Goal: Task Accomplishment & Management: Complete application form

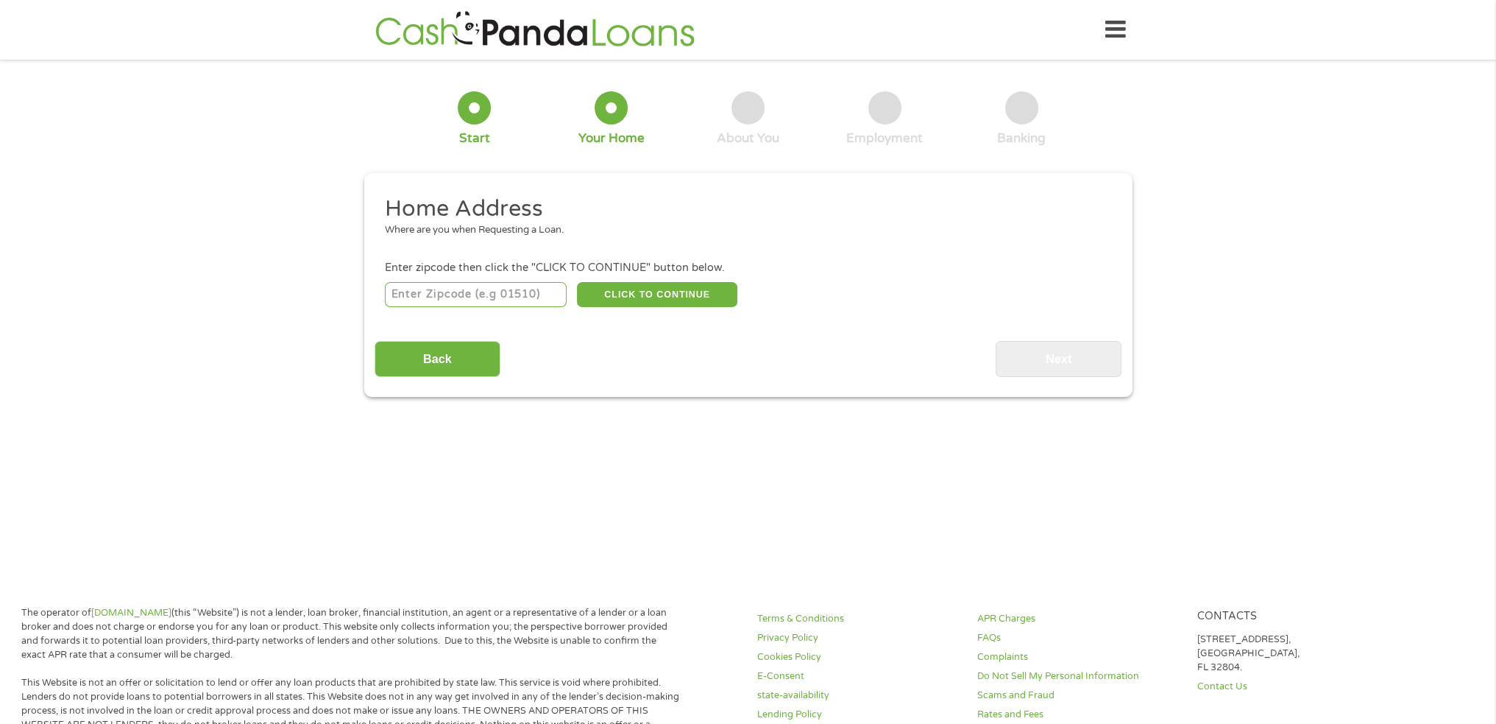
click at [450, 294] on input "number" at bounding box center [476, 294] width 182 height 25
type input "92201"
select select "[US_STATE]"
click at [630, 297] on button "CLICK TO CONTINUE" at bounding box center [657, 294] width 160 height 25
type input "92201"
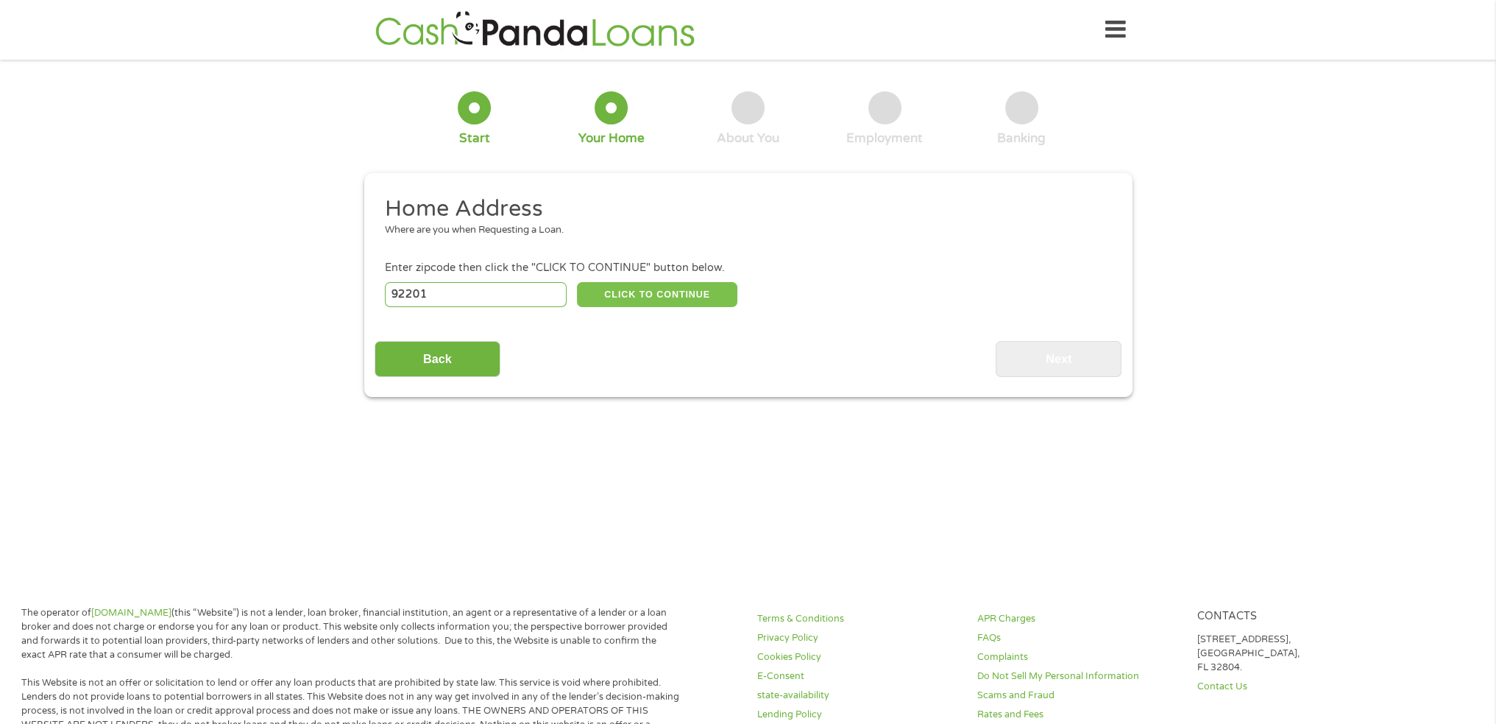
type input "Indio"
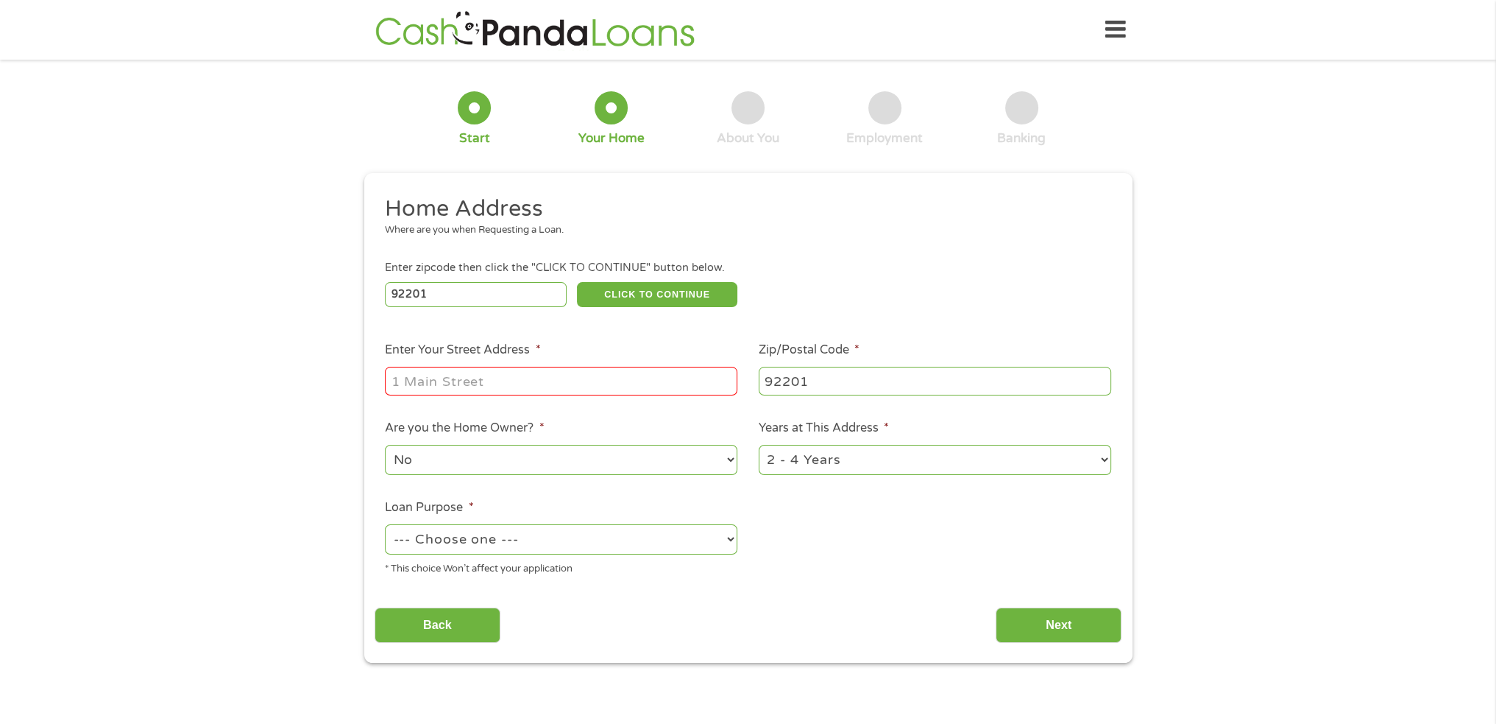
click at [532, 375] on input "Enter Your Street Address *" at bounding box center [561, 381] width 353 height 28
type input "[STREET_ADDRESS]"
click at [622, 541] on select "--- Choose one --- Pay Bills Debt Consolidation Home Improvement Major Purchase…" at bounding box center [561, 539] width 353 height 30
select select "other"
click at [385, 526] on select "--- Choose one --- Pay Bills Debt Consolidation Home Improvement Major Purchase…" at bounding box center [561, 539] width 353 height 30
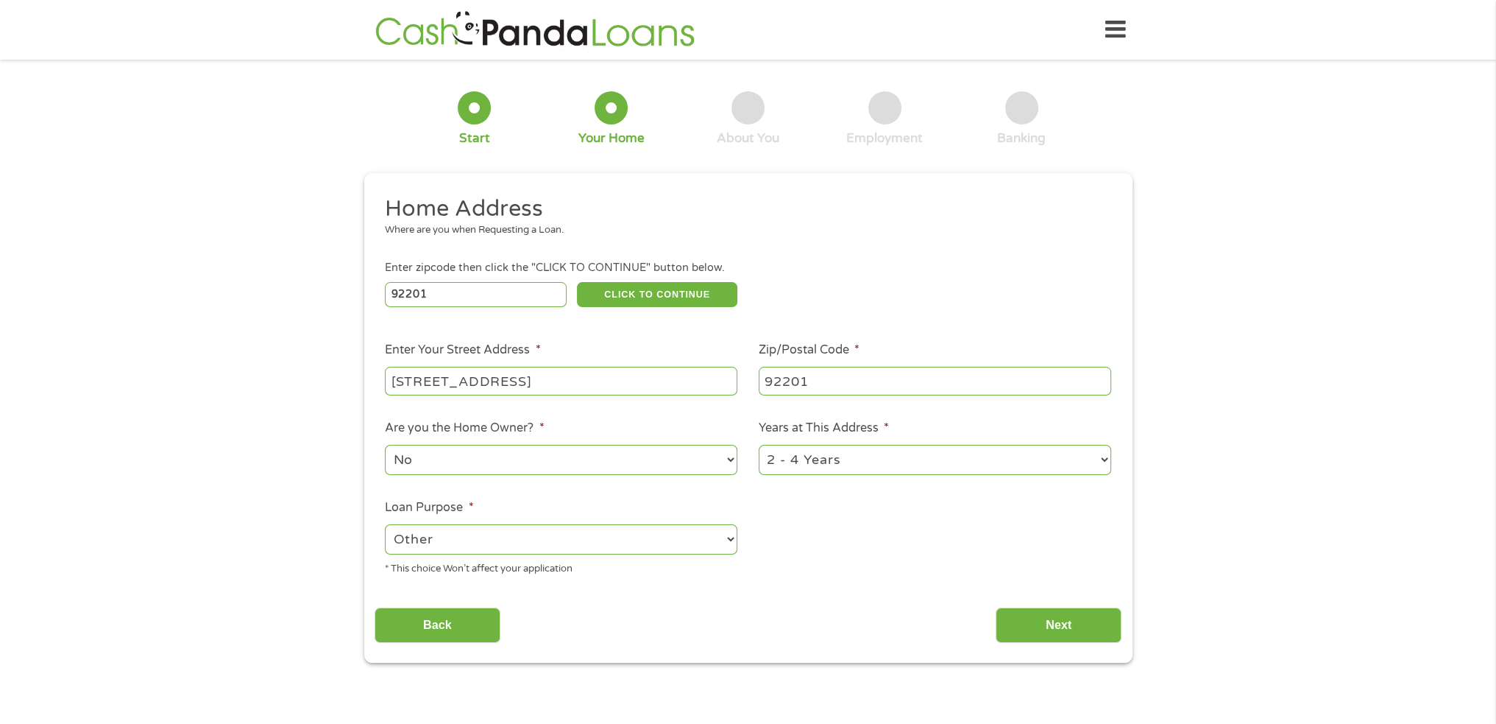
click at [830, 464] on select "1 Year or less 1 - 2 Years 2 - 4 Years Over 4 Years" at bounding box center [935, 460] width 353 height 30
select select "60months"
click at [759, 447] on select "1 Year or less 1 - 2 Years 2 - 4 Years Over 4 Years" at bounding box center [935, 460] width 353 height 30
click at [1073, 626] on input "Next" at bounding box center [1059, 625] width 126 height 36
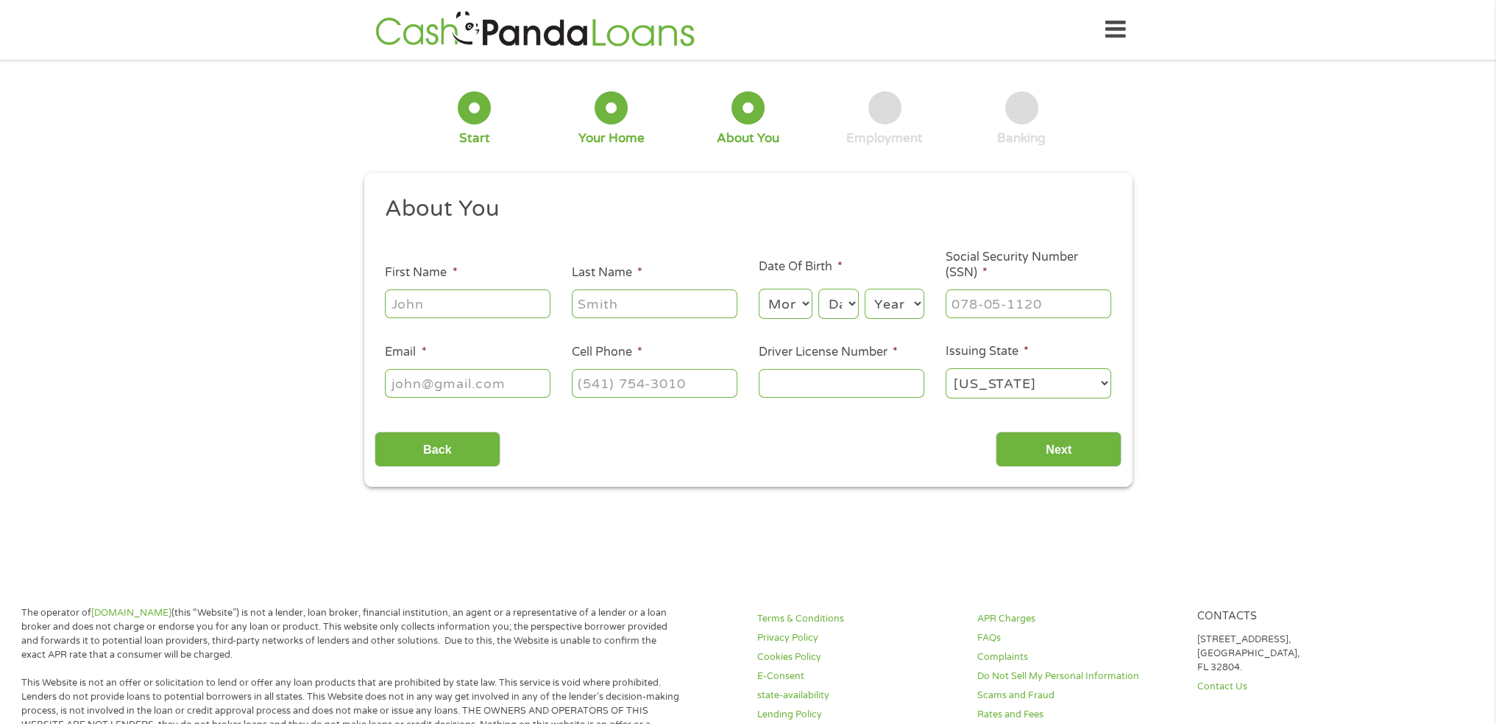
scroll to position [6, 6]
click at [465, 310] on input "First Name *" at bounding box center [468, 303] width 166 height 28
type input "[PERSON_NAME]"
type input "[EMAIL_ADDRESS][DOMAIN_NAME]"
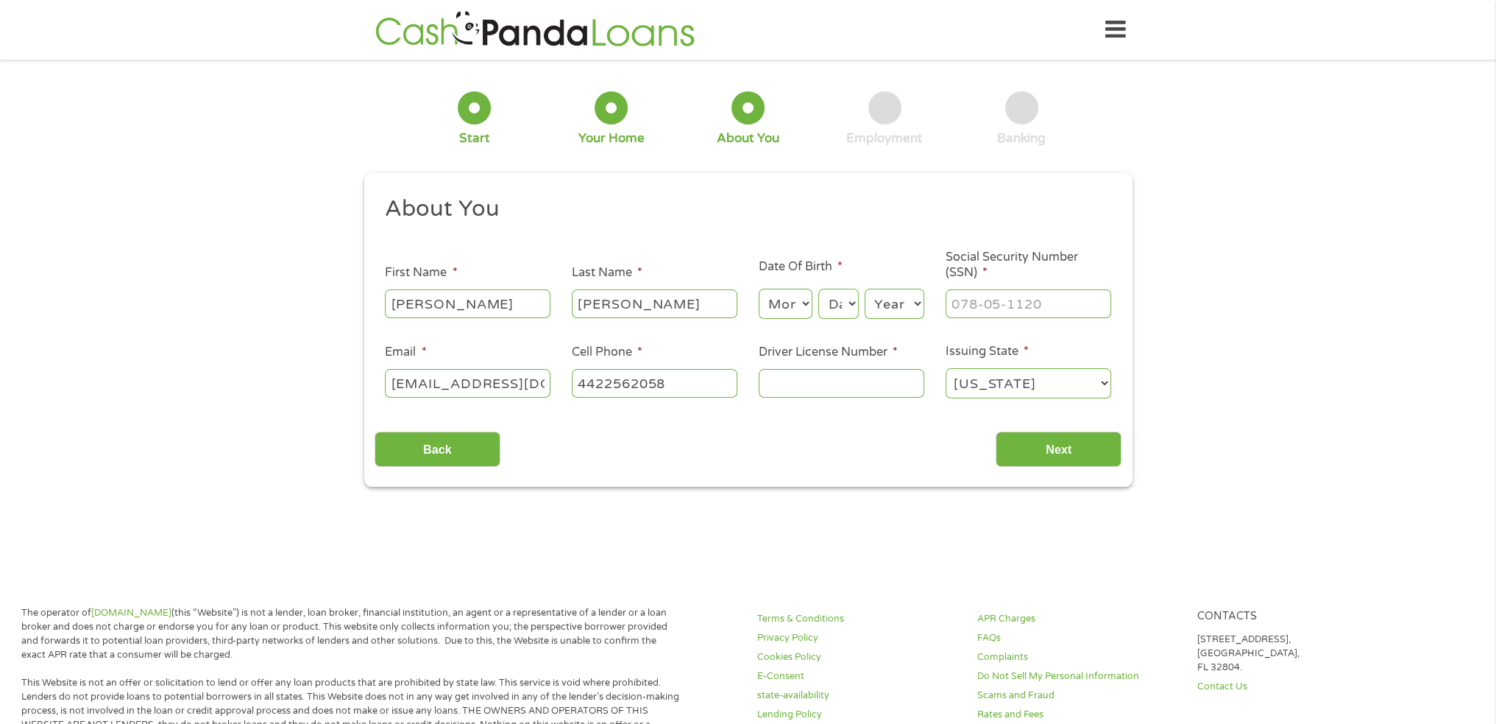
type input "[PHONE_NUMBER]"
click at [782, 300] on select "Month 1 2 3 4 5 6 7 8 9 10 11 12" at bounding box center [786, 304] width 54 height 30
select select "11"
click at [759, 289] on select "Month 1 2 3 4 5 6 7 8 9 10 11 12" at bounding box center [786, 304] width 54 height 30
click at [841, 308] on select "Day 1 2 3 4 5 6 7 8 9 10 11 12 13 14 15 16 17 18 19 20 21 22 23 24 25 26 27 28 …" at bounding box center [838, 304] width 40 height 30
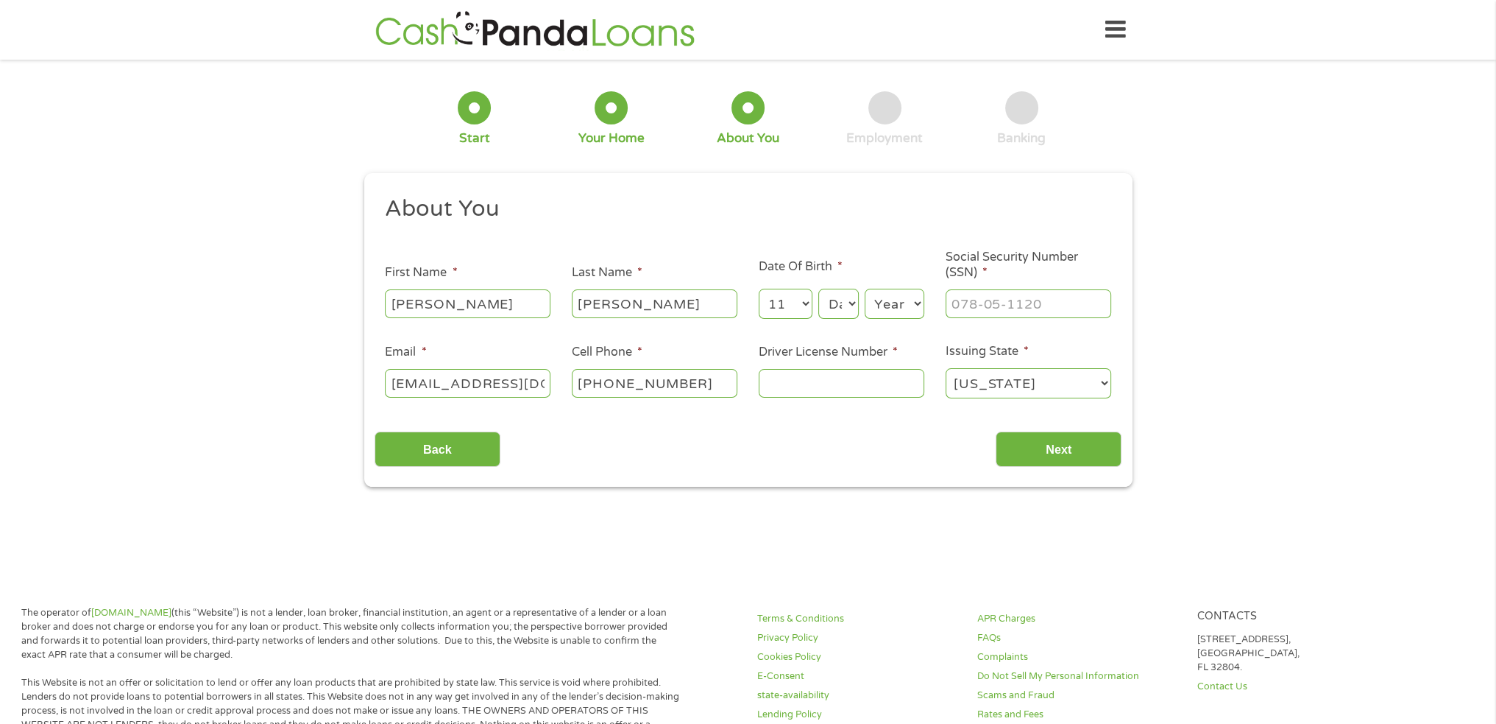
select select "16"
click at [818, 289] on select "Day 1 2 3 4 5 6 7 8 9 10 11 12 13 14 15 16 17 18 19 20 21 22 23 24 25 26 27 28 …" at bounding box center [838, 304] width 40 height 30
click at [894, 308] on select "Year [DATE] 2006 2005 2004 2003 2002 2001 2000 1999 1998 1997 1996 1995 1994 19…" at bounding box center [895, 304] width 60 height 30
select select "1999"
click at [865, 289] on select "Year [DATE] 2006 2005 2004 2003 2002 2001 2000 1999 1998 1997 1996 1995 1994 19…" at bounding box center [895, 304] width 60 height 30
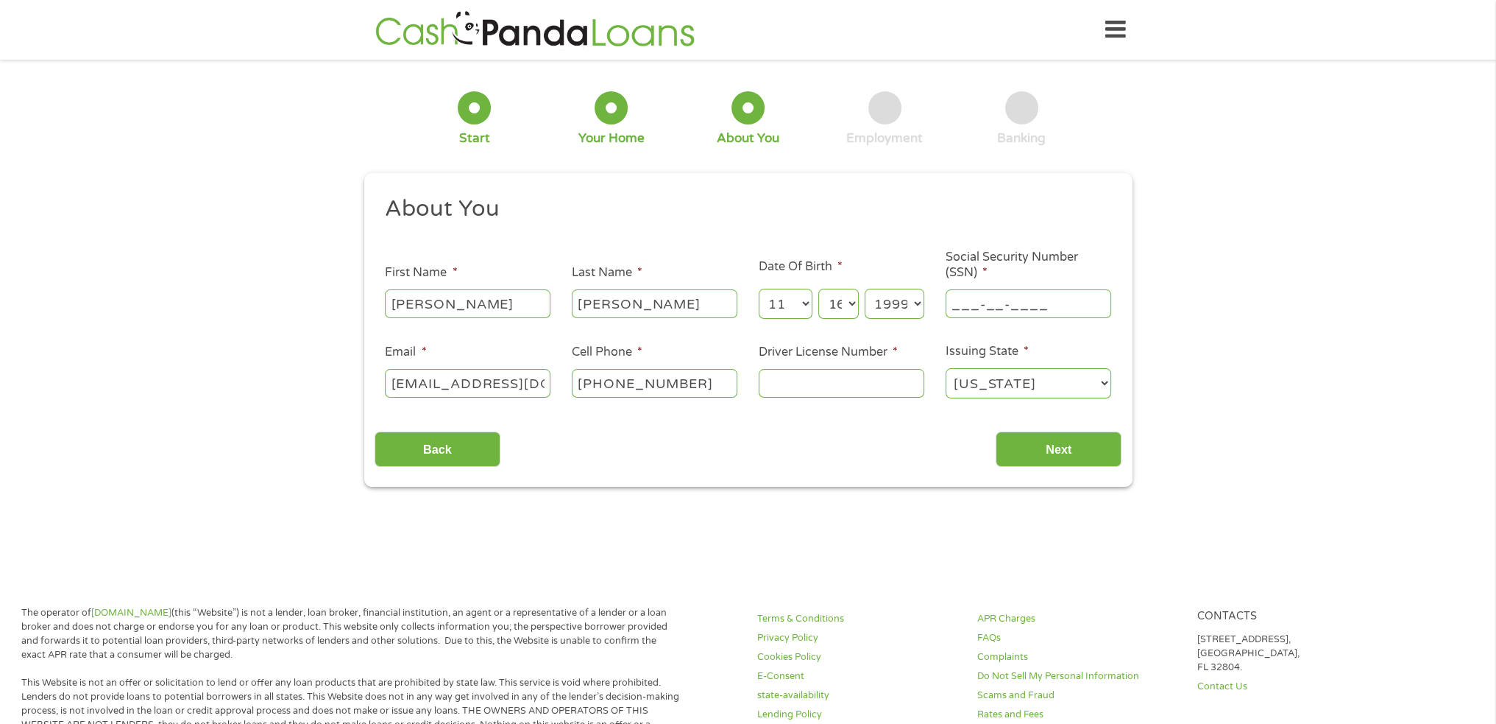
click at [986, 303] on input "___-__-____" at bounding box center [1029, 303] width 166 height 28
type input "603-17-8755"
click at [774, 389] on input "Driver License Number *" at bounding box center [842, 383] width 166 height 28
type input "y"
type input "Y7393203"
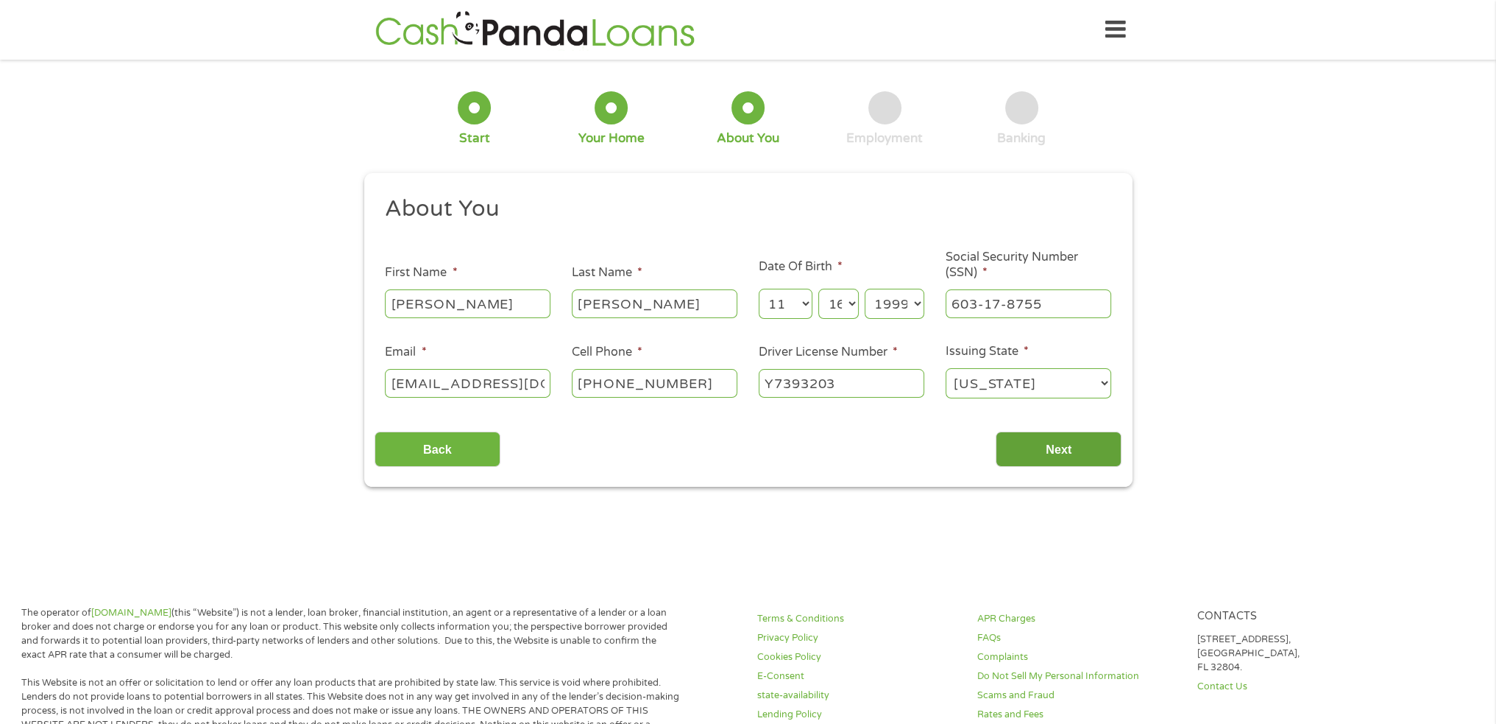
drag, startPoint x: 1039, startPoint y: 444, endPoint x: 1019, endPoint y: 445, distance: 19.9
click at [1042, 444] on input "Next" at bounding box center [1059, 449] width 126 height 36
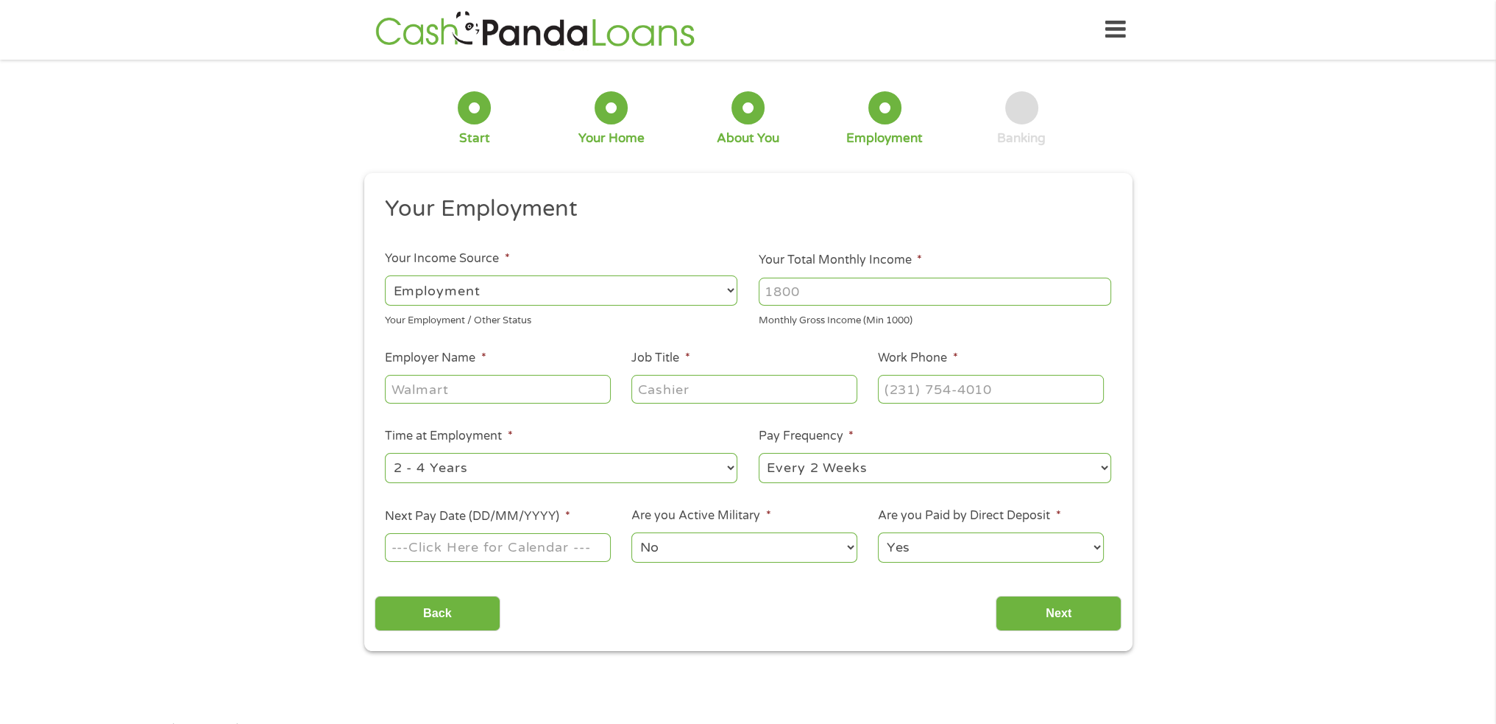
click at [880, 291] on input "Your Total Monthly Income *" at bounding box center [935, 291] width 353 height 28
type input "2800"
click at [526, 381] on input "Employer Name *" at bounding box center [497, 389] width 225 height 28
type input "Marriott"
click at [707, 387] on input "Job Title *" at bounding box center [744, 389] width 225 height 28
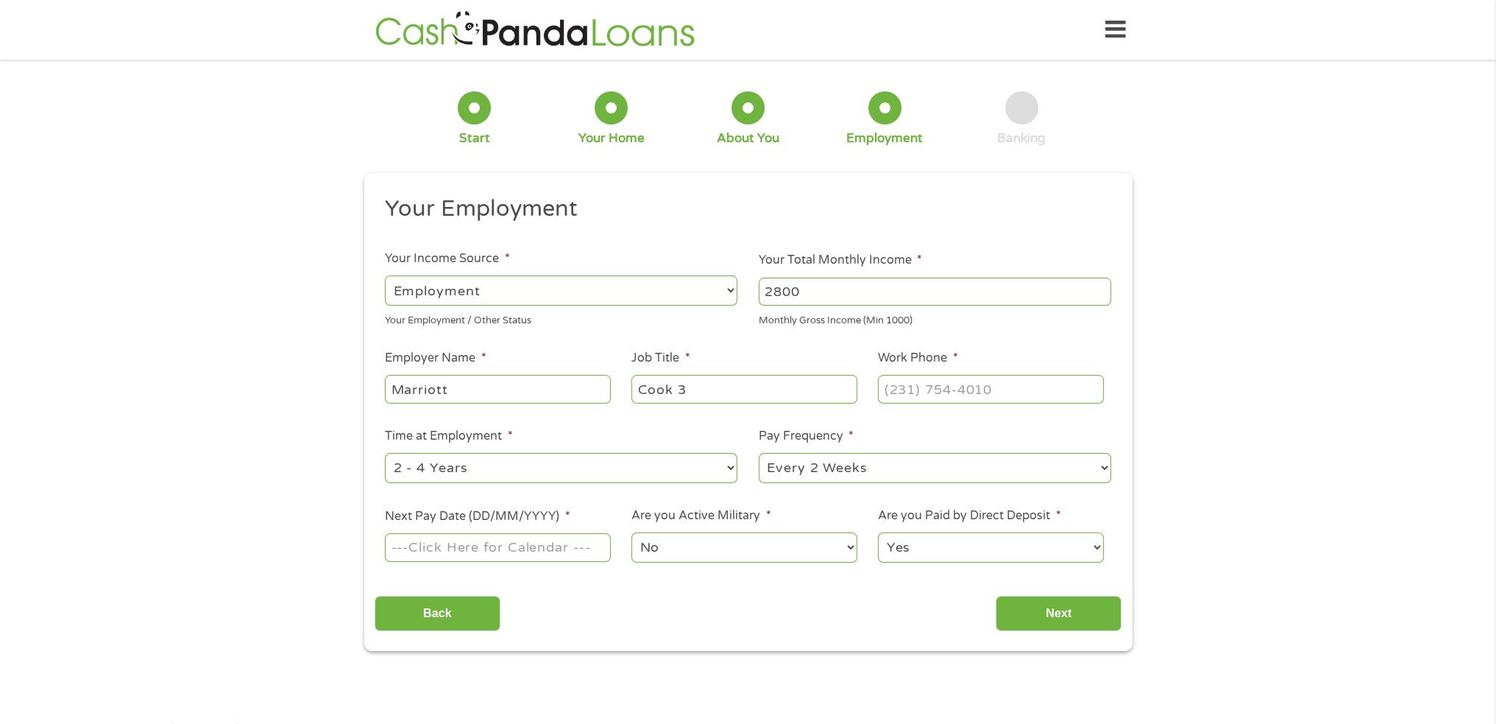
type input "Cook 3"
click at [983, 388] on input "(___) ___-____" at bounding box center [990, 389] width 225 height 28
type input "[PHONE_NUMBER]"
click at [624, 464] on select "--- Choose one --- 1 Year or less 1 - 2 Years 2 - 4 Years Over 4 Years" at bounding box center [561, 468] width 353 height 30
select select "12months"
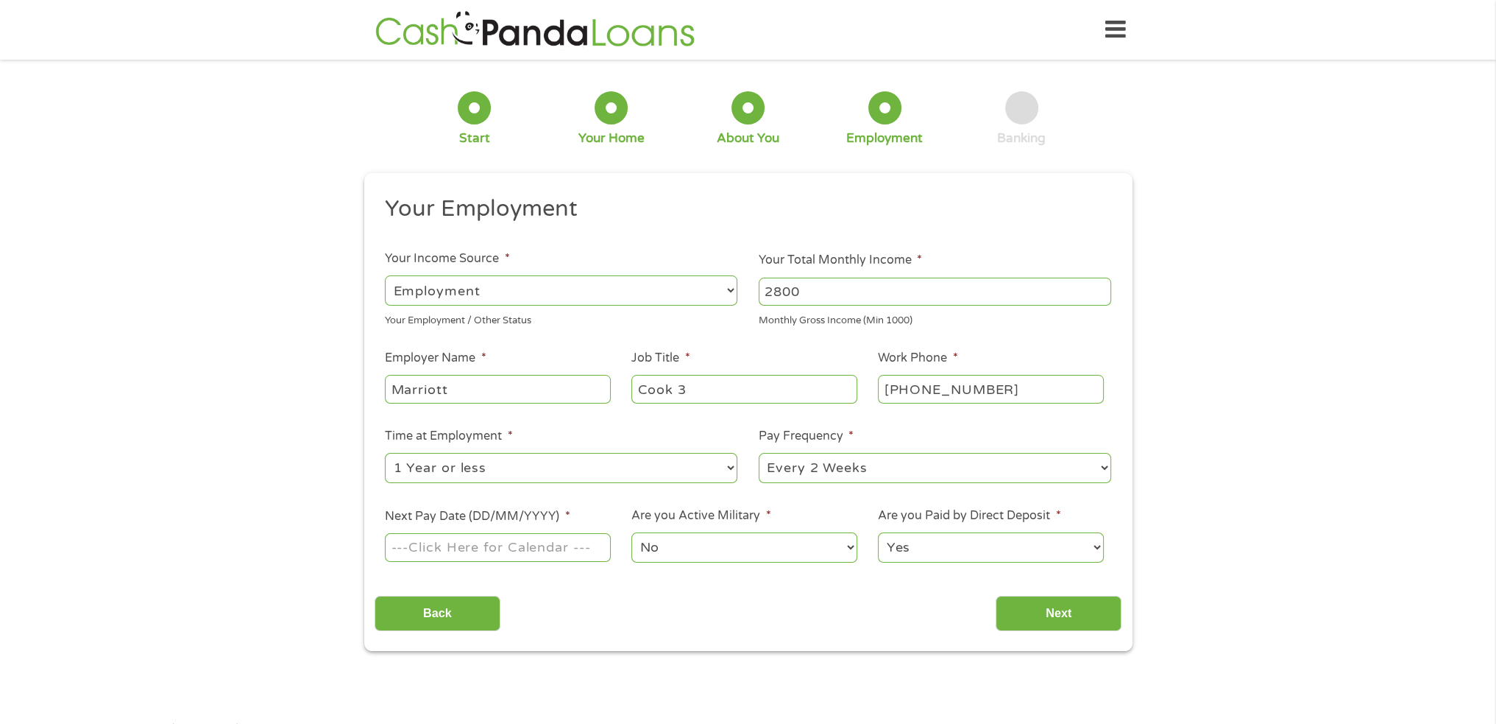
click at [385, 453] on select "--- Choose one --- 1 Year or less 1 - 2 Years 2 - 4 Years Over 4 Years" at bounding box center [561, 468] width 353 height 30
click at [944, 477] on select "--- Choose one --- Every 2 Weeks Every Week Monthly Semi-Monthly" at bounding box center [935, 468] width 353 height 30
click at [759, 453] on select "--- Choose one --- Every 2 Weeks Every Week Monthly Semi-Monthly" at bounding box center [935, 468] width 353 height 30
click at [454, 549] on input "Next Pay Date (DD/MM/YYYY) *" at bounding box center [497, 547] width 225 height 28
type input "[DATE]"
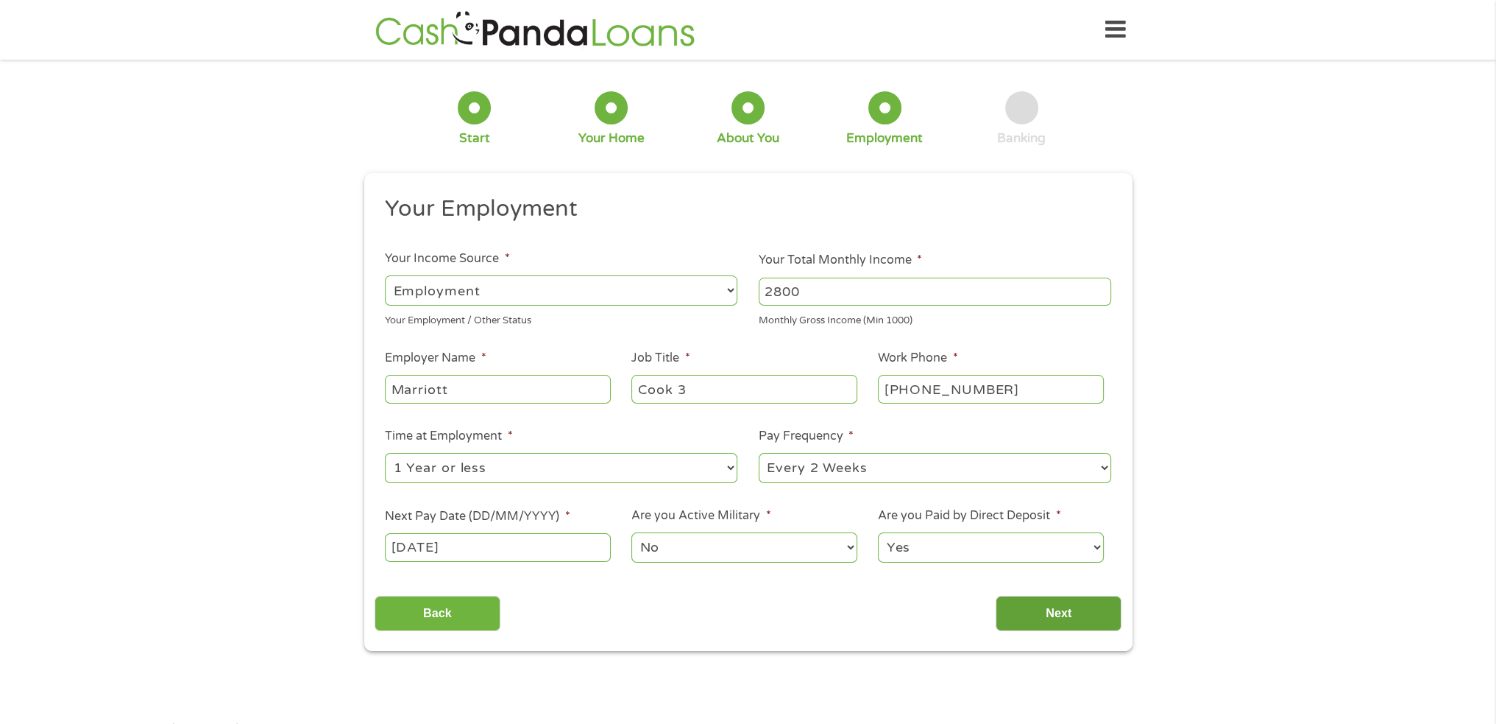
click at [1050, 616] on input "Next" at bounding box center [1059, 613] width 126 height 36
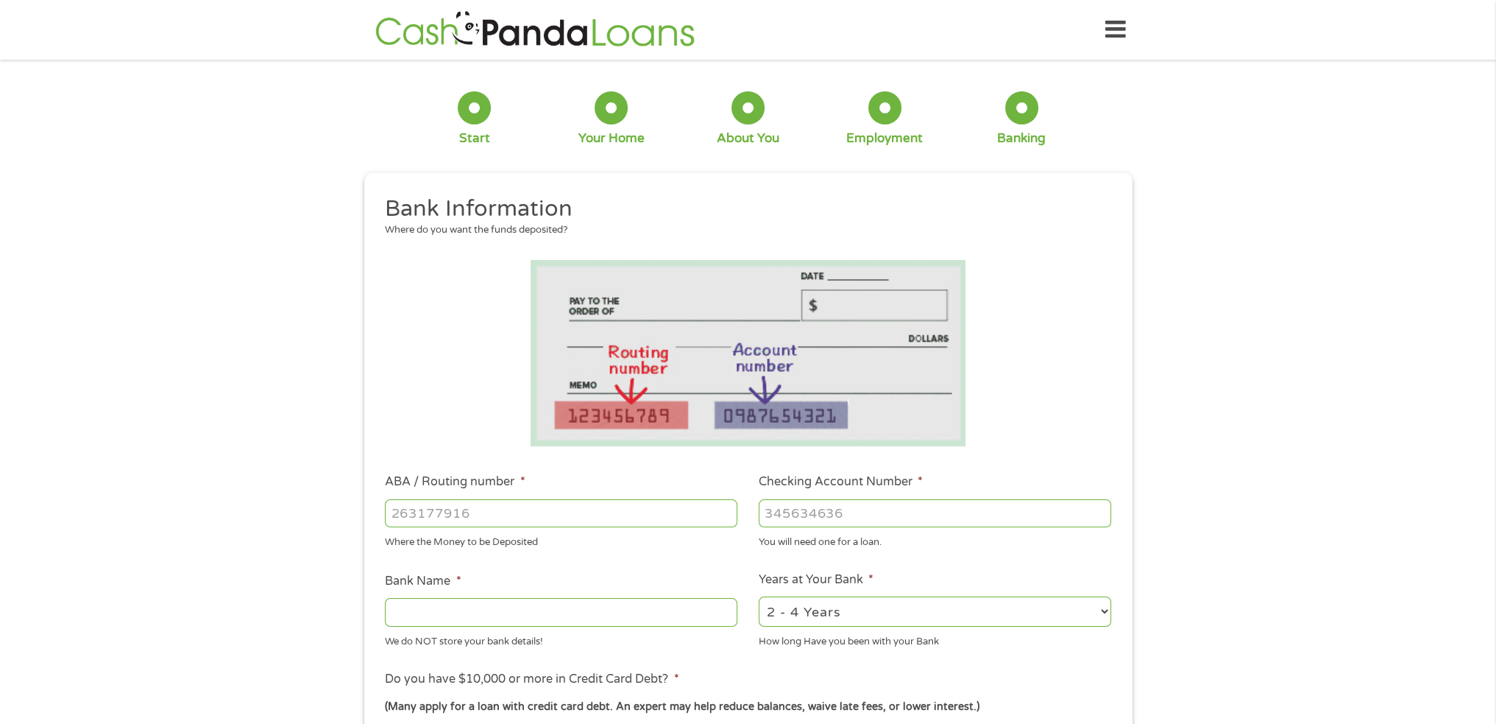
click at [511, 507] on input "ABA / Routing number *" at bounding box center [561, 513] width 353 height 28
type input "121000358"
type input "BANK OF AMERICA NA"
type input "121000358"
click at [935, 512] on input "Checking Account Number *" at bounding box center [935, 513] width 353 height 28
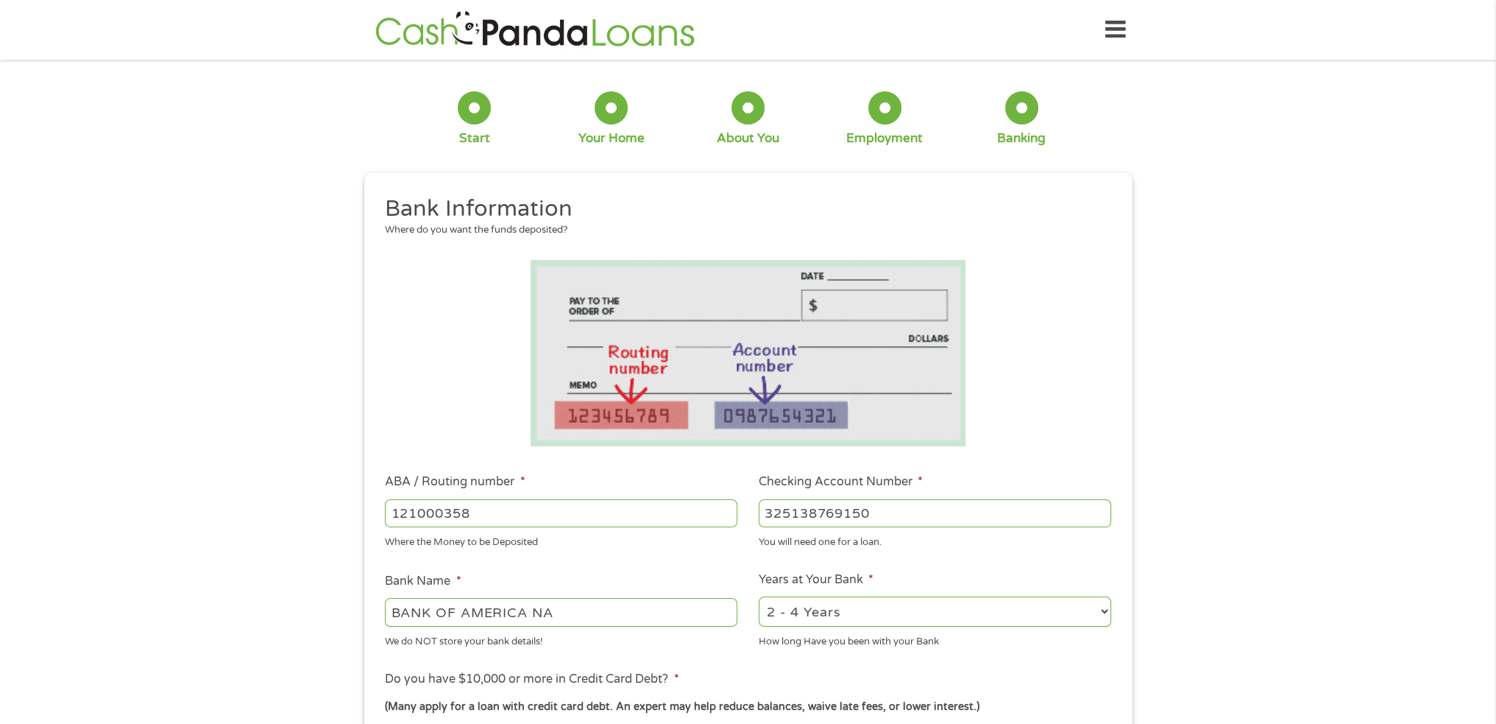
scroll to position [122, 0]
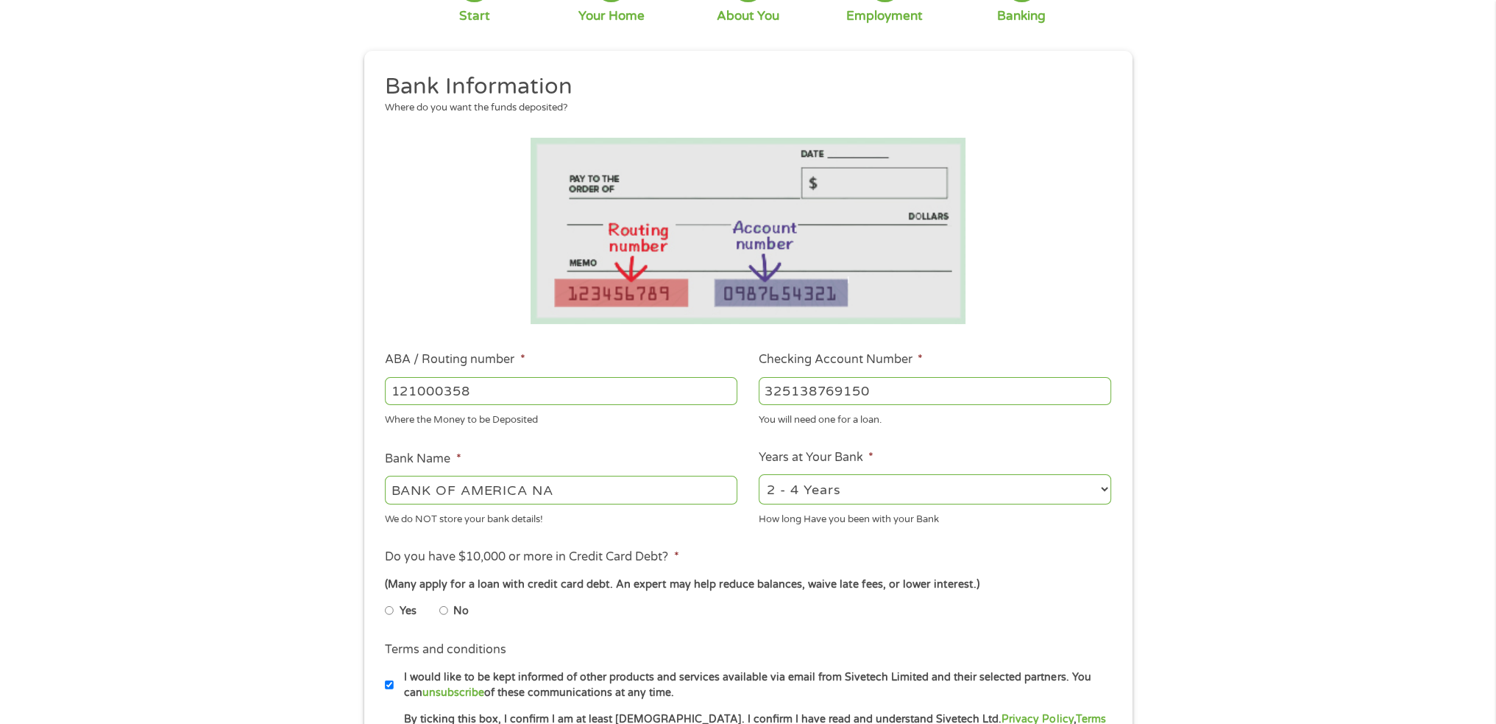
type input "325138769150"
click at [897, 483] on select "2 - 4 Years 6 - 12 Months 1 - 2 Years Over 4 Years" at bounding box center [935, 489] width 353 height 30
click at [759, 474] on select "2 - 4 Years 6 - 12 Months 1 - 2 Years Over 4 Years" at bounding box center [935, 489] width 353 height 30
click at [846, 496] on select "2 - 4 Years 6 - 12 Months 1 - 2 Years Over 4 Years" at bounding box center [935, 489] width 353 height 30
select select "60months"
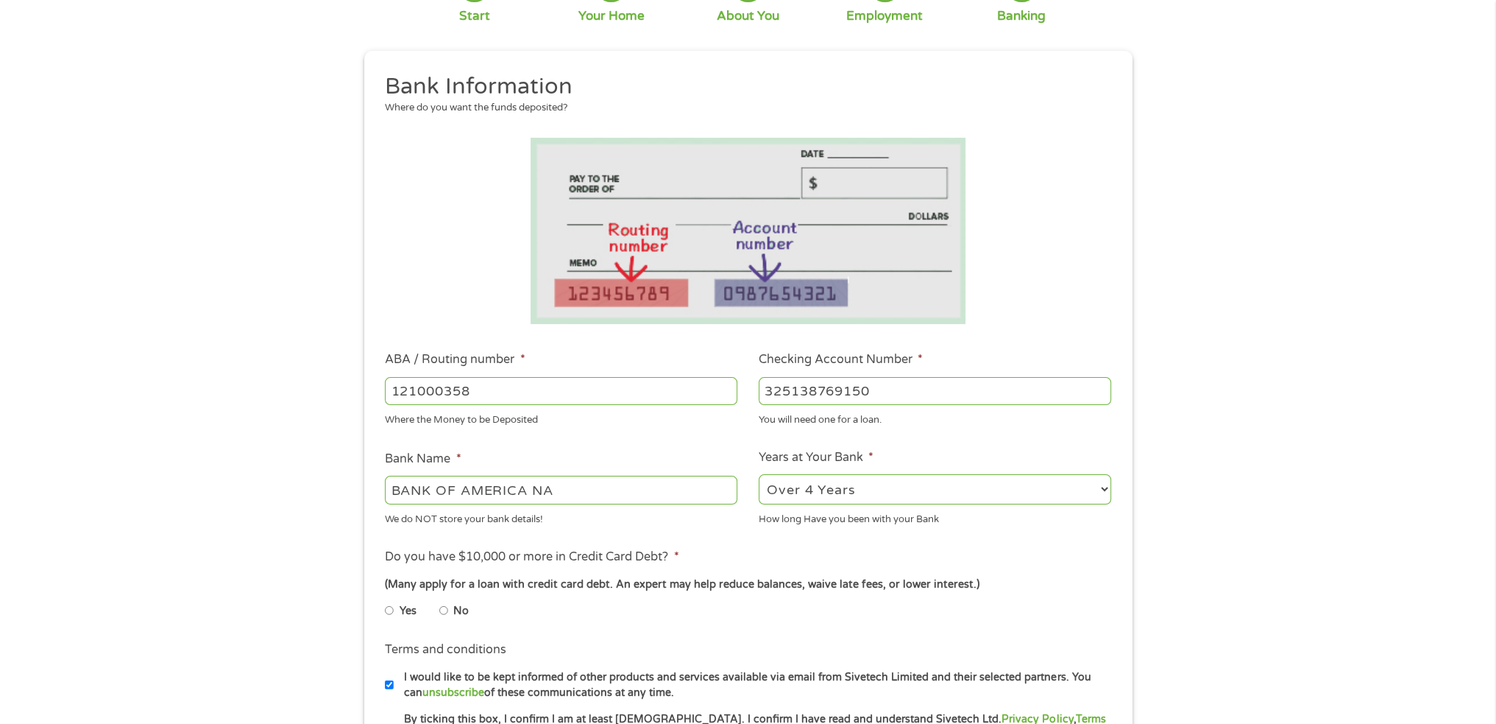
click at [759, 474] on select "2 - 4 Years 6 - 12 Months 1 - 2 Years Over 4 Years" at bounding box center [935, 489] width 353 height 30
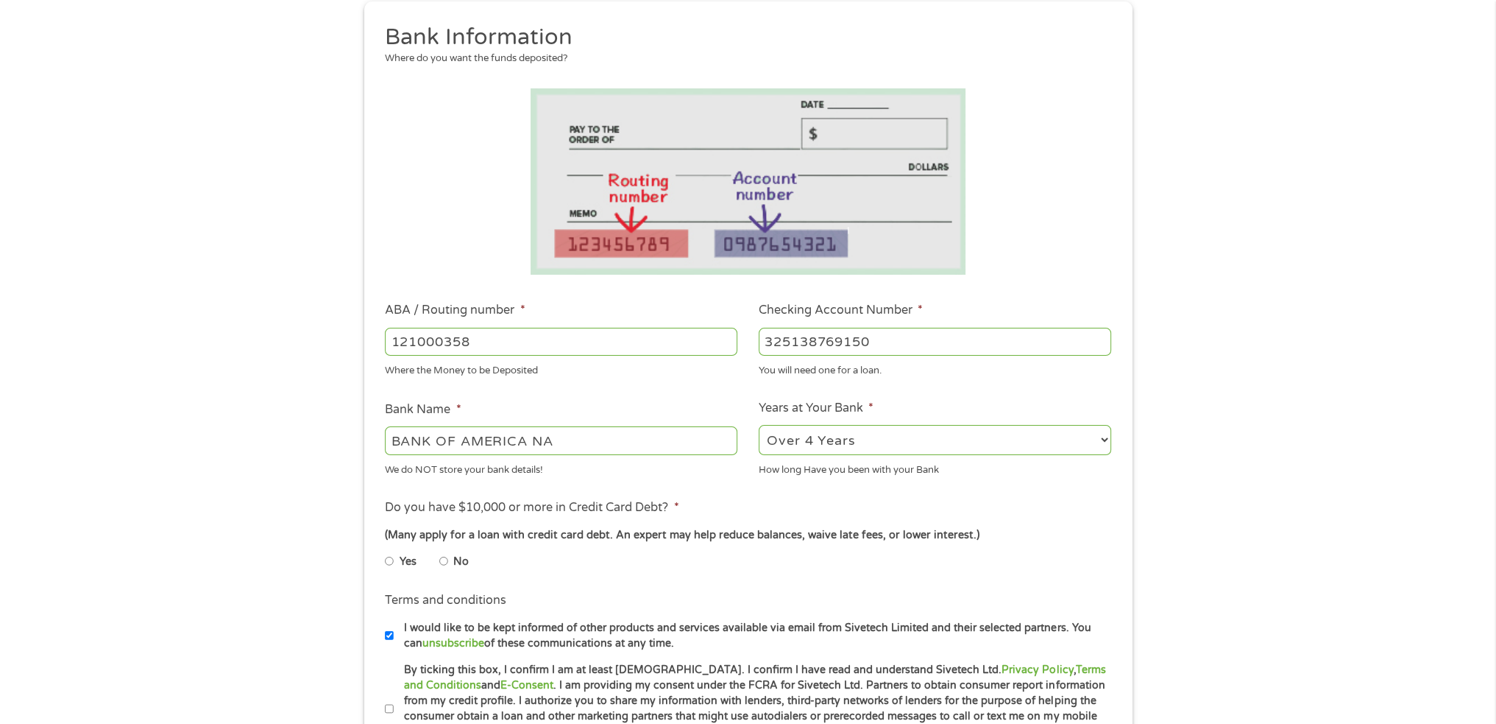
click at [443, 559] on input "No" at bounding box center [443, 561] width 9 height 24
radio input "true"
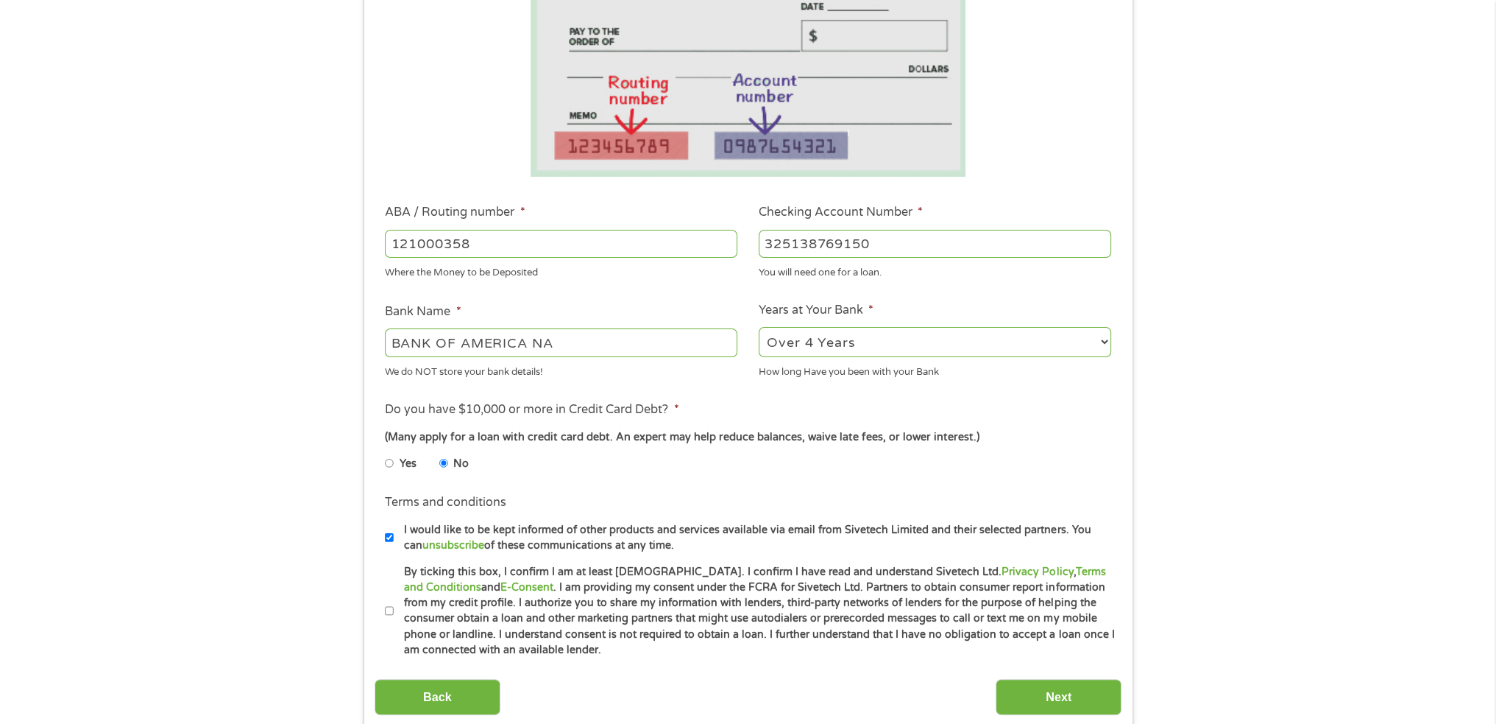
scroll to position [294, 0]
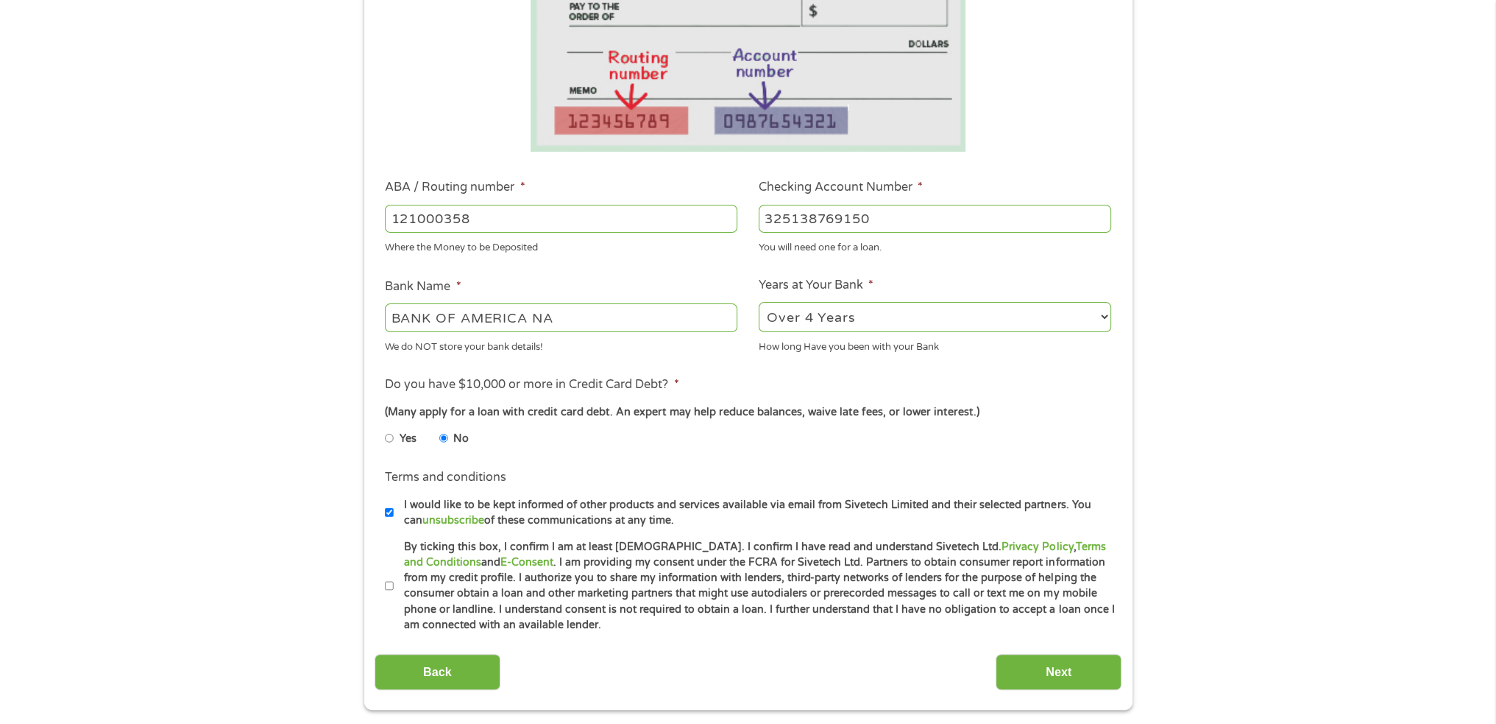
click at [391, 584] on input "By ticking this box, I confirm I am at least [DEMOGRAPHIC_DATA]. I confirm I ha…" at bounding box center [389, 586] width 9 height 24
checkbox input "true"
click at [1076, 683] on input "Next" at bounding box center [1059, 672] width 126 height 36
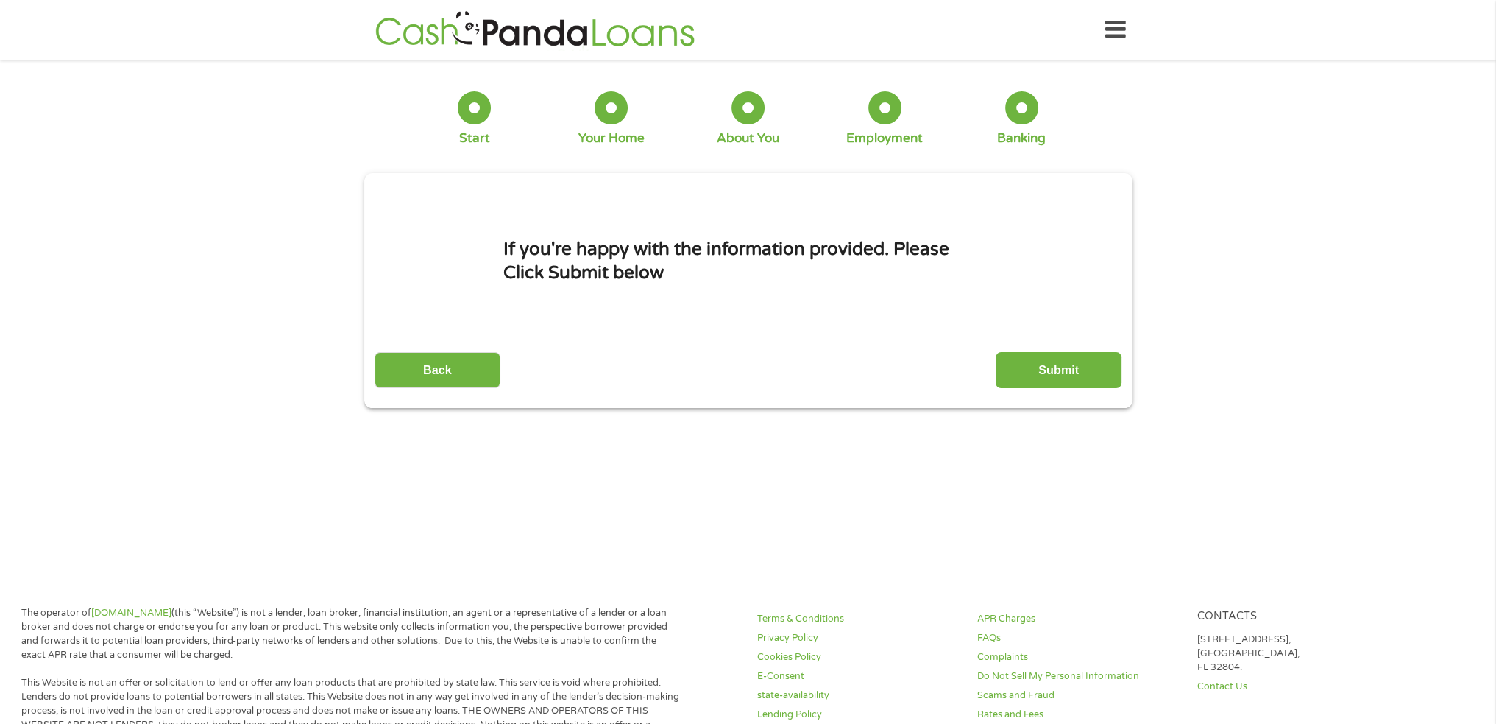
click at [1092, 374] on input "Submit" at bounding box center [1059, 370] width 126 height 36
